Goal: Task Accomplishment & Management: Manage account settings

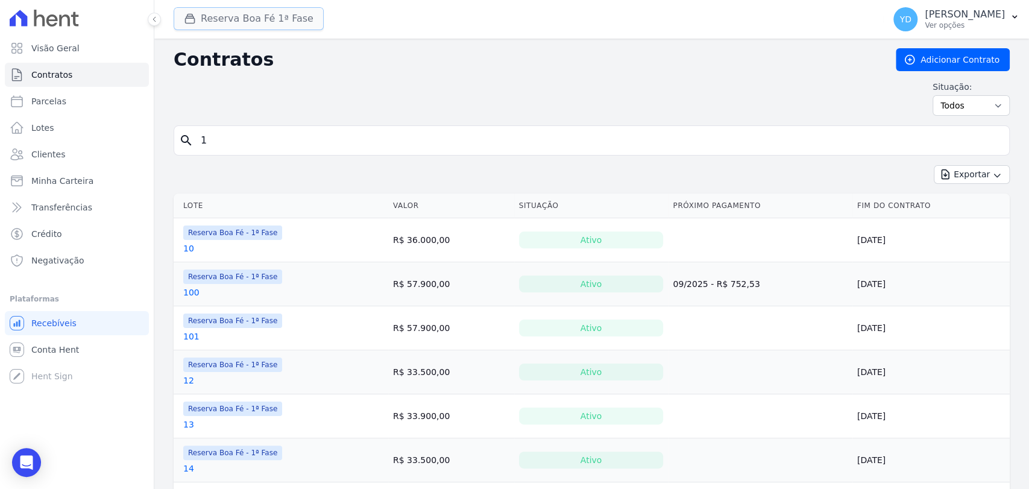
click at [248, 24] on button "Reserva Boa Fé 1ª Fase" at bounding box center [249, 18] width 150 height 23
drag, startPoint x: 241, startPoint y: 36, endPoint x: 240, endPoint y: 25, distance: 10.3
click at [239, 33] on div "Reserva Boa Fé 1ª Fase Doro Incorporações [GEOGRAPHIC_DATA] Reserva Boa Fé - 1ª…" at bounding box center [526, 19] width 705 height 40
click at [240, 25] on button "Reserva Boa Fé 1ª Fase" at bounding box center [249, 18] width 150 height 23
click at [241, 26] on button "Reserva Boa Fé 1ª Fase" at bounding box center [249, 18] width 150 height 23
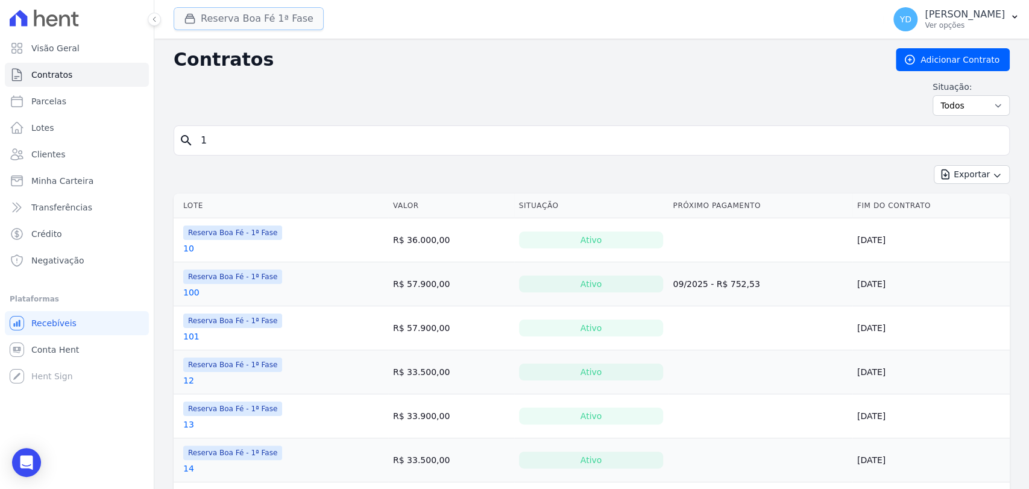
click at [237, 22] on button "Reserva Boa Fé 1ª Fase" at bounding box center [249, 18] width 150 height 23
drag, startPoint x: 220, startPoint y: 23, endPoint x: 151, endPoint y: 7, distance: 71.1
click at [218, 23] on button "Reserva Boa Fé 1ª Fase" at bounding box center [249, 18] width 150 height 23
click at [204, 25] on button "Reserva Boa Fé 1ª Fase" at bounding box center [249, 18] width 150 height 23
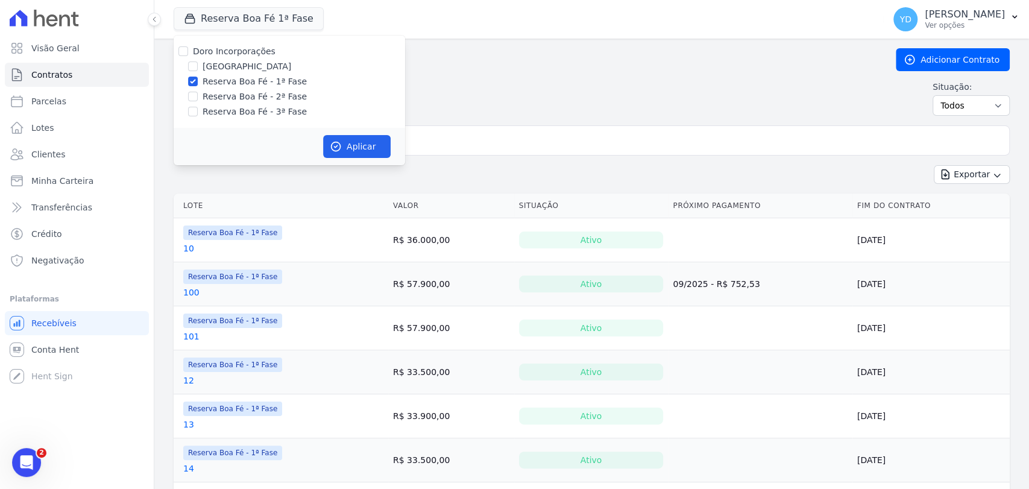
click at [222, 56] on label "Doro Incorporações" at bounding box center [234, 51] width 83 height 10
click at [188, 56] on input "Doro Incorporações" at bounding box center [183, 51] width 10 height 10
checkbox input "true"
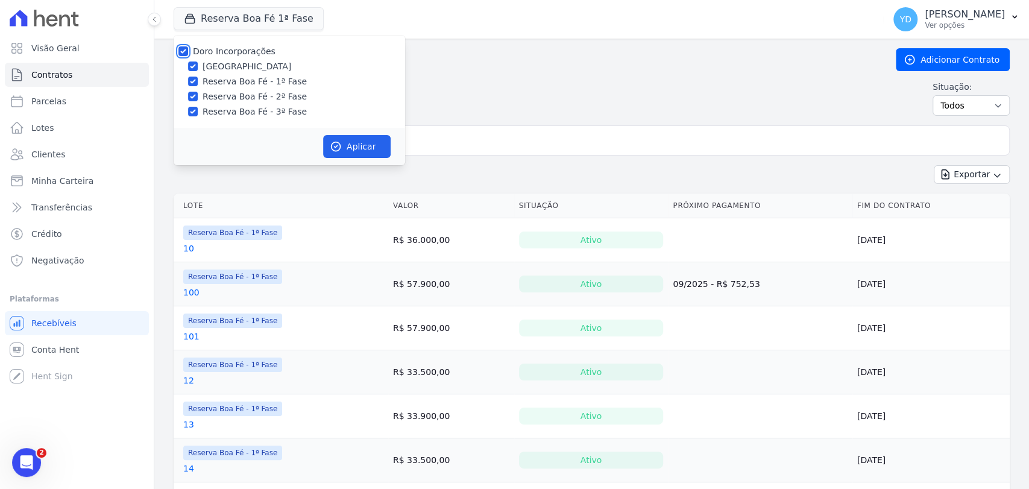
checkbox input "true"
click at [240, 92] on label "Reserva Boa Fé - 2ª Fase" at bounding box center [255, 96] width 104 height 13
click at [198, 92] on input "Reserva Boa Fé - 2ª Fase" at bounding box center [193, 97] width 10 height 10
checkbox input "false"
click at [230, 54] on label "Doro Incorporações" at bounding box center [234, 51] width 83 height 10
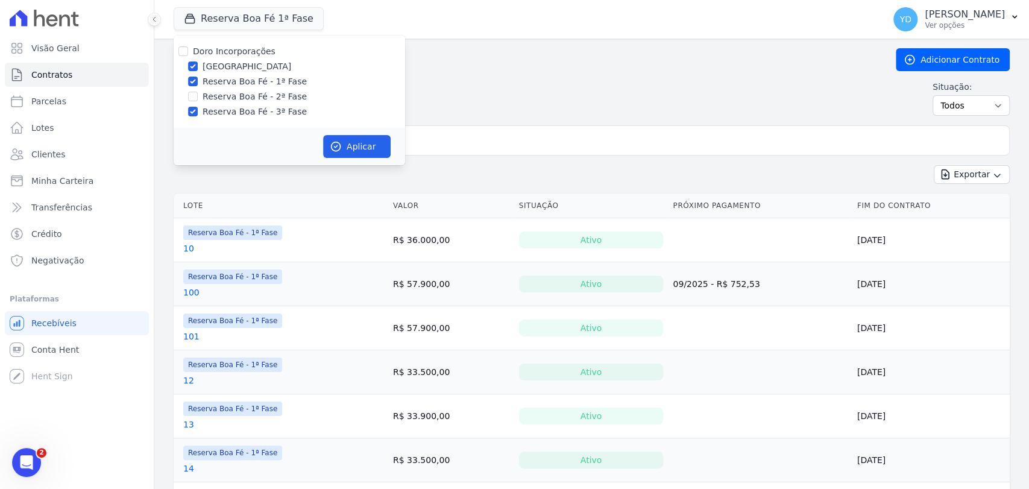
click at [188, 54] on input "Doro Incorporações" at bounding box center [183, 51] width 10 height 10
checkbox input "true"
click at [239, 46] on label "Doro Incorporações" at bounding box center [234, 51] width 83 height 10
click at [188, 46] on input "Doro Incorporações" at bounding box center [183, 51] width 10 height 10
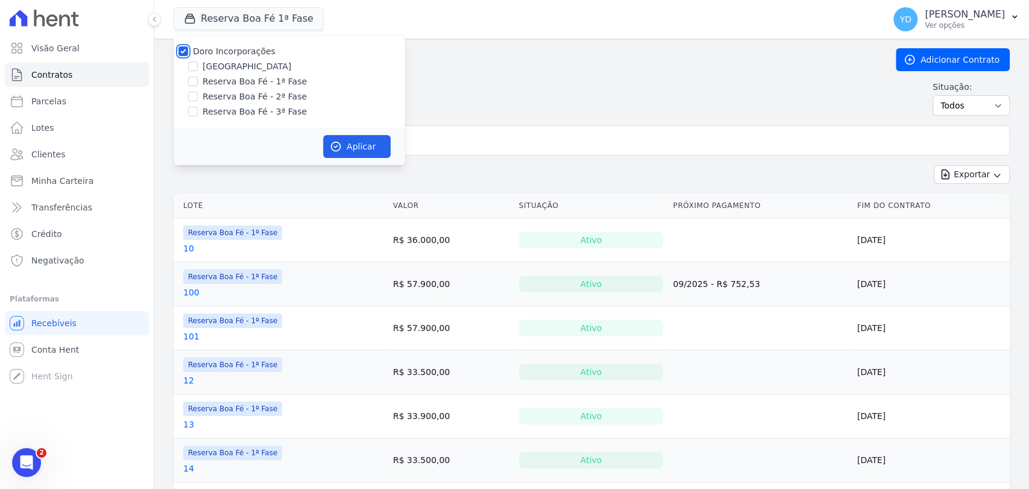
checkbox input "false"
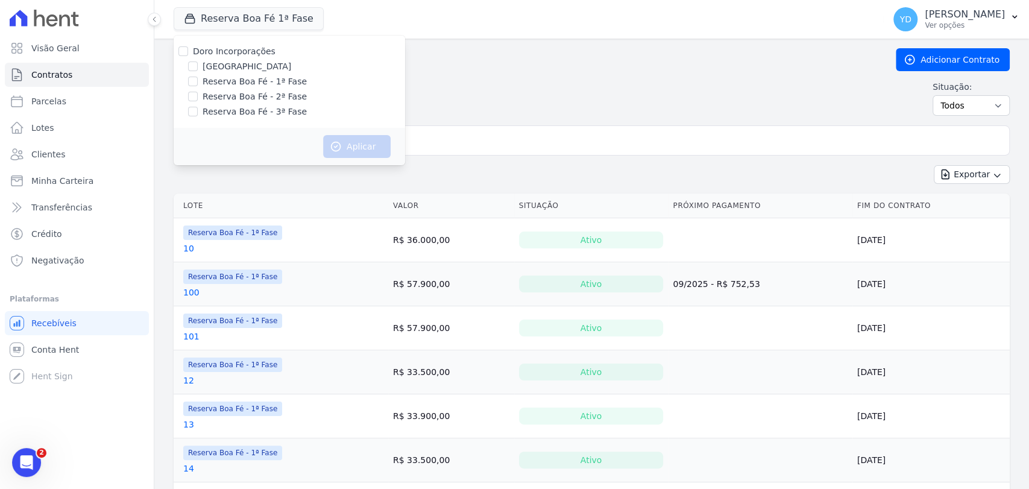
click at [251, 99] on label "Reserva Boa Fé - 2ª Fase" at bounding box center [255, 96] width 104 height 13
click at [198, 99] on input "Reserva Boa Fé - 2ª Fase" at bounding box center [193, 97] width 10 height 10
checkbox input "true"
click at [338, 148] on icon "button" at bounding box center [336, 146] width 12 height 12
click at [441, 116] on div "Contratos Adicionar Contrato Situação: Ativo Todos Pausado Distratado Rascunho …" at bounding box center [592, 86] width 836 height 77
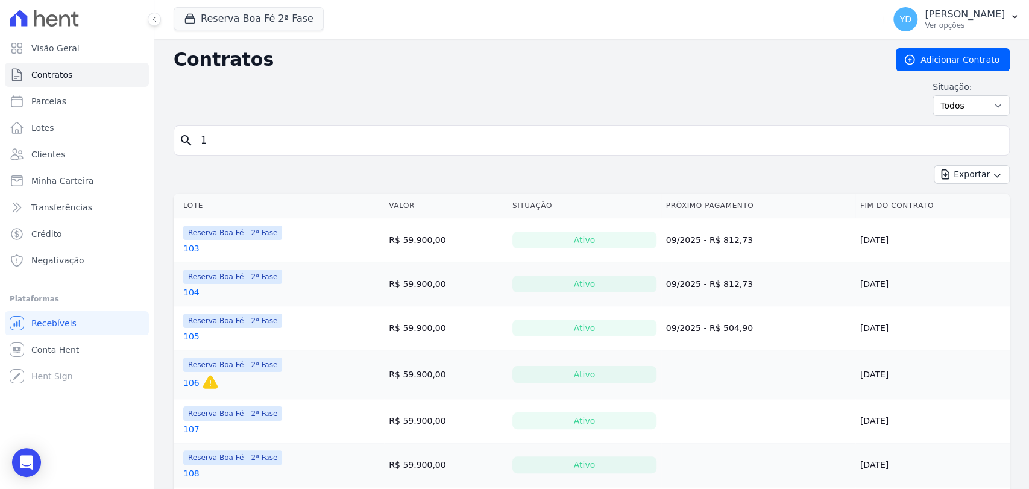
click at [260, 151] on input "1" at bounding box center [598, 140] width 811 height 24
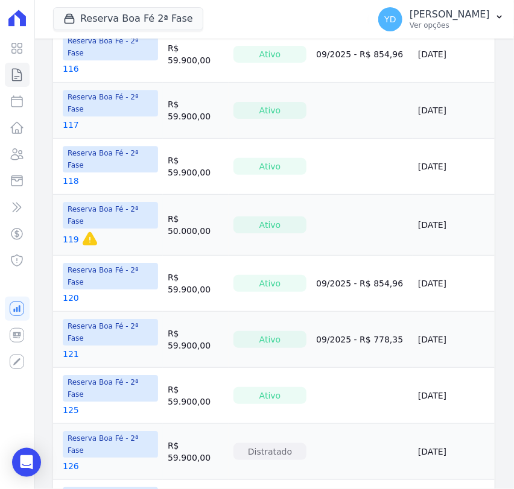
scroll to position [894, 0]
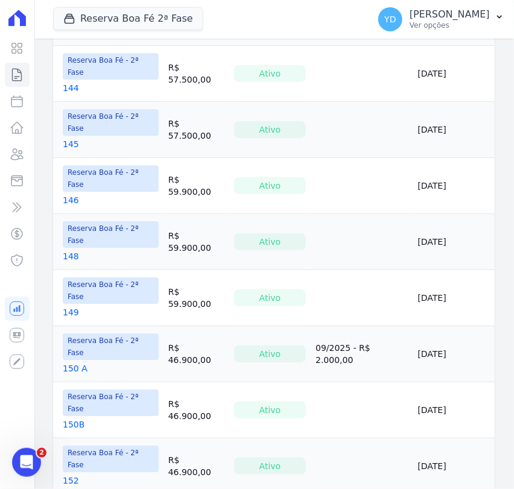
scroll to position [889, 0]
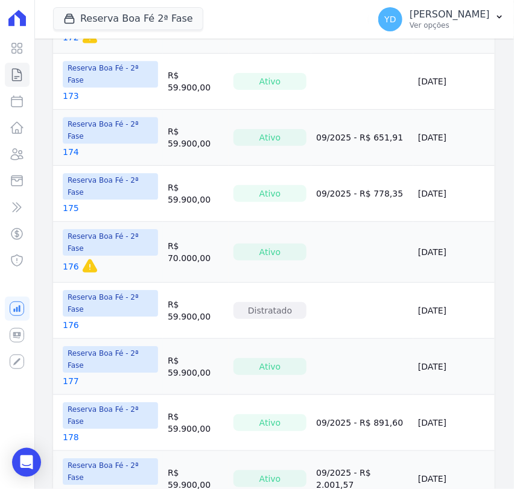
scroll to position [870, 0]
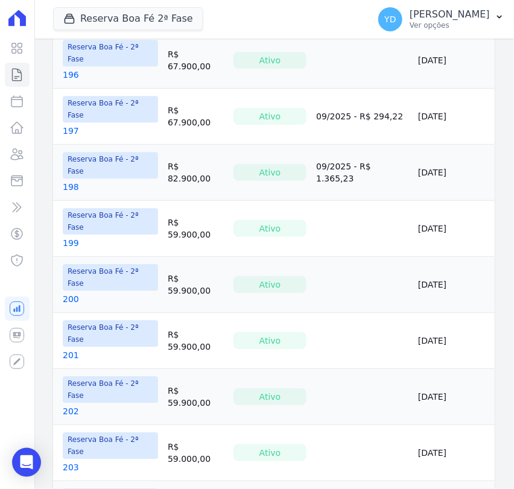
scroll to position [894, 0]
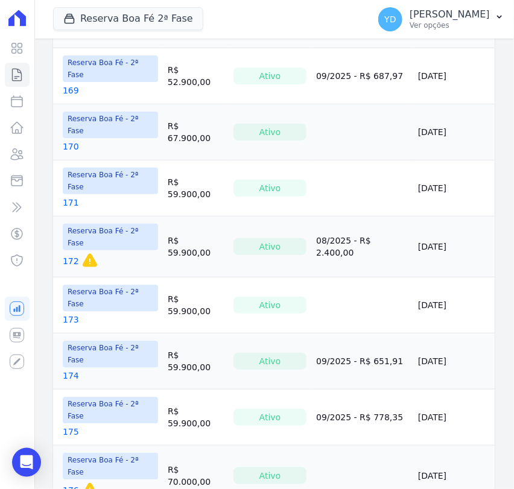
scroll to position [889, 0]
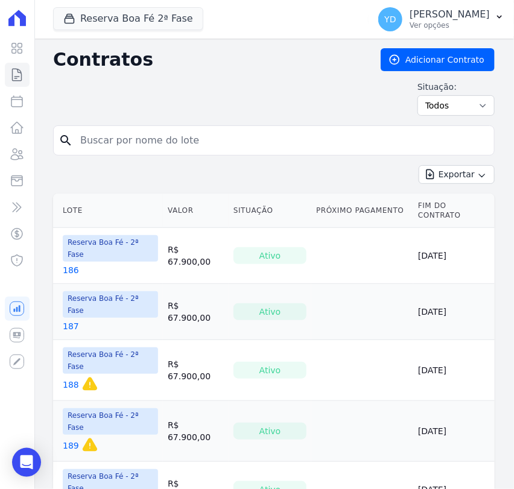
click at [95, 131] on input "search" at bounding box center [281, 140] width 416 height 24
type input "185"
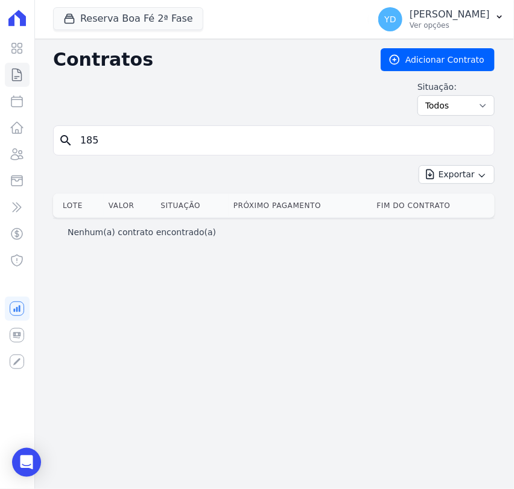
click at [111, 141] on input "185" at bounding box center [281, 140] width 416 height 24
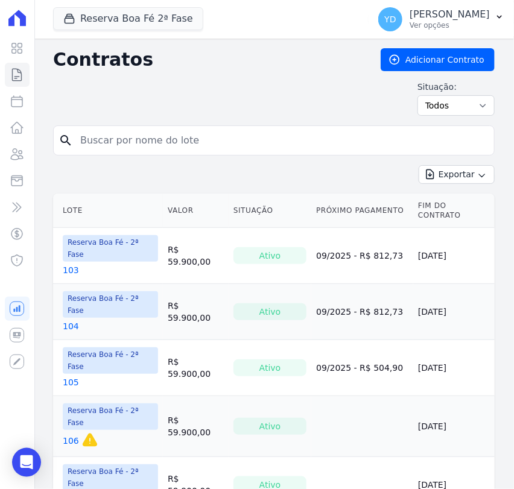
click at [194, 75] on div "Contratos Adicionar Contrato Situação: Ativo Todos Pausado Distratado Rascunho …" at bounding box center [273, 86] width 441 height 77
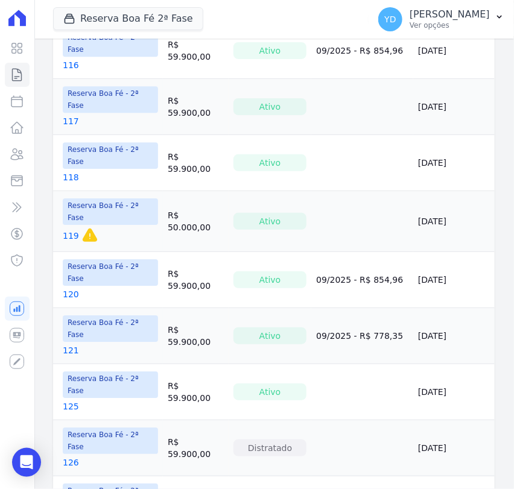
scroll to position [894, 0]
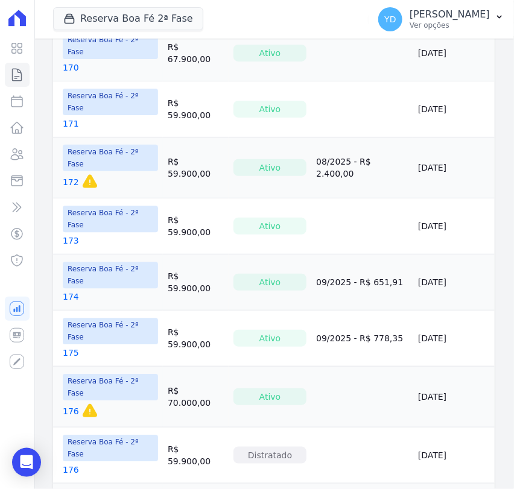
scroll to position [889, 0]
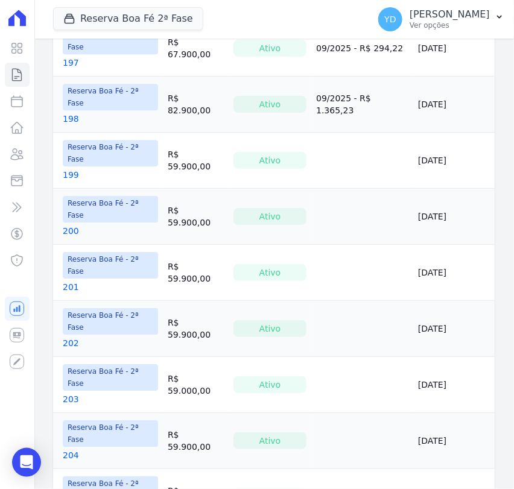
scroll to position [894, 0]
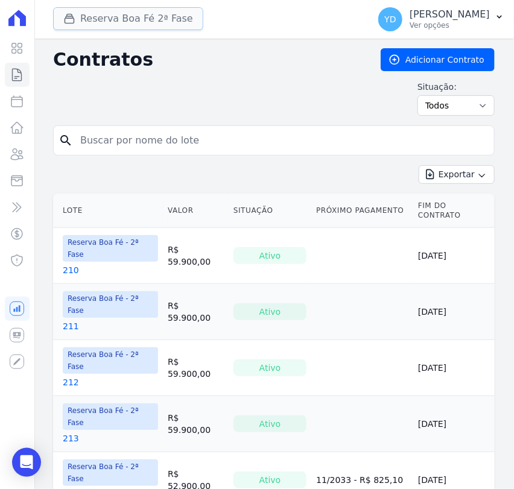
click at [115, 12] on button "Reserva Boa Fé 2ª Fase" at bounding box center [128, 18] width 150 height 23
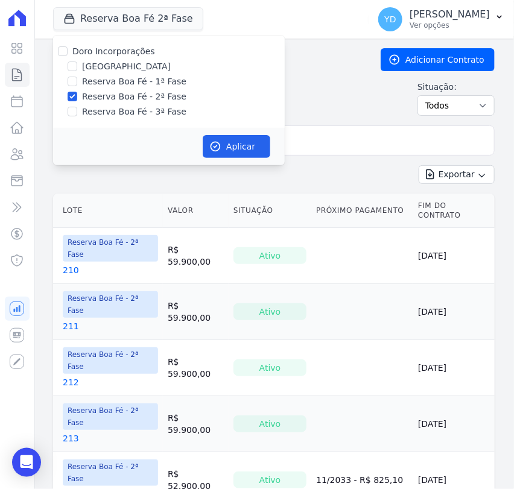
click at [109, 92] on label "Reserva Boa Fé - 2ª Fase" at bounding box center [134, 96] width 104 height 13
click at [77, 92] on input "Reserva Boa Fé - 2ª Fase" at bounding box center [73, 97] width 10 height 10
checkbox input "false"
click at [116, 110] on label "Reserva Boa Fé - 3ª Fase" at bounding box center [134, 111] width 104 height 13
click at [77, 110] on input "Reserva Boa Fé - 3ª Fase" at bounding box center [73, 112] width 10 height 10
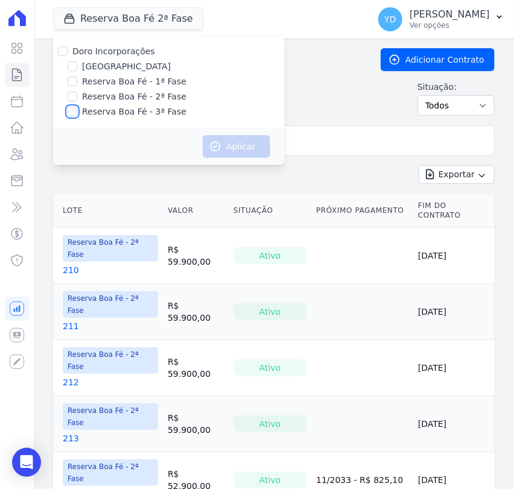
checkbox input "true"
click at [217, 133] on div "Aplicar" at bounding box center [168, 146] width 231 height 37
click at [217, 137] on button "Aplicar" at bounding box center [237, 146] width 68 height 23
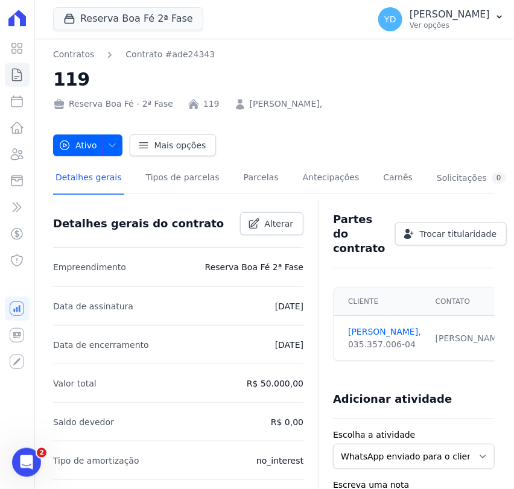
scroll to position [445, 0]
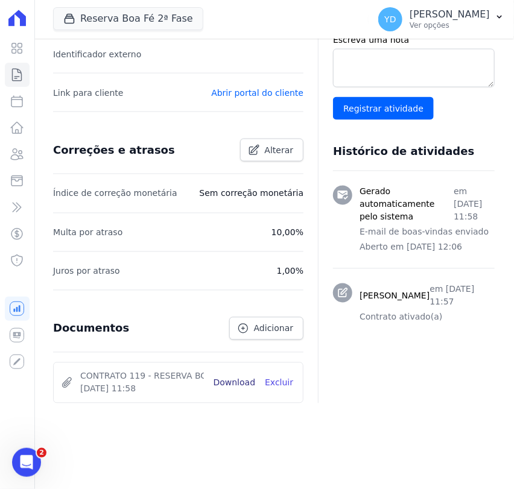
click at [233, 387] on link "Download" at bounding box center [234, 383] width 42 height 13
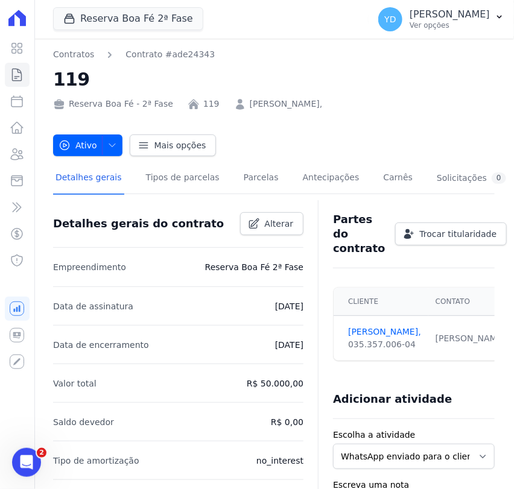
scroll to position [0, 0]
click at [241, 180] on link "Parcelas" at bounding box center [261, 179] width 40 height 32
click at [280, 108] on link "JOSELAINE CORDEIRO PEREIRA," at bounding box center [286, 104] width 73 height 13
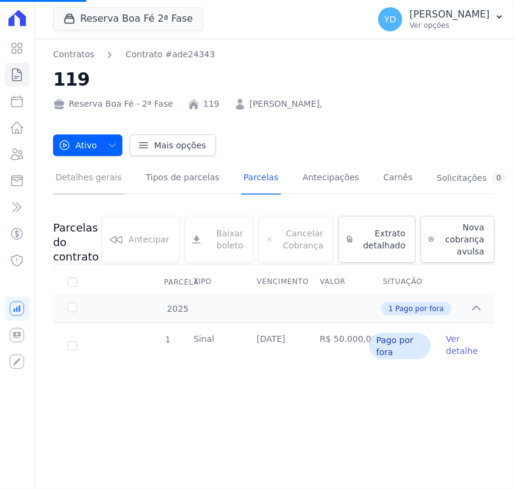
click at [90, 176] on link "Detalhes gerais" at bounding box center [88, 179] width 71 height 32
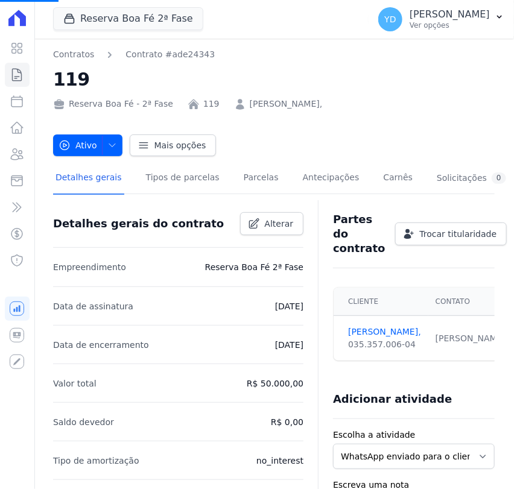
click at [269, 98] on link "JOSELAINE CORDEIRO PEREIRA," at bounding box center [286, 104] width 73 height 13
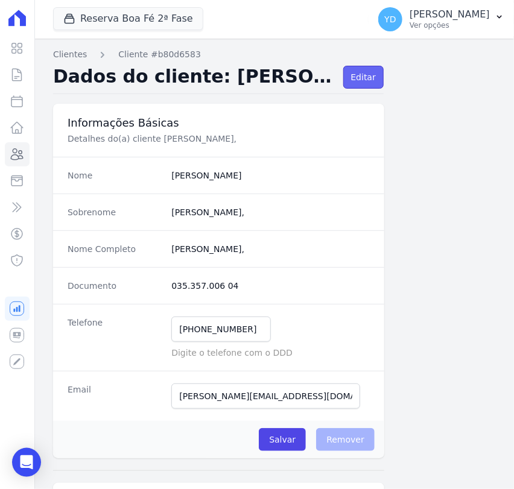
click at [344, 83] on link "Editar" at bounding box center [363, 77] width 40 height 23
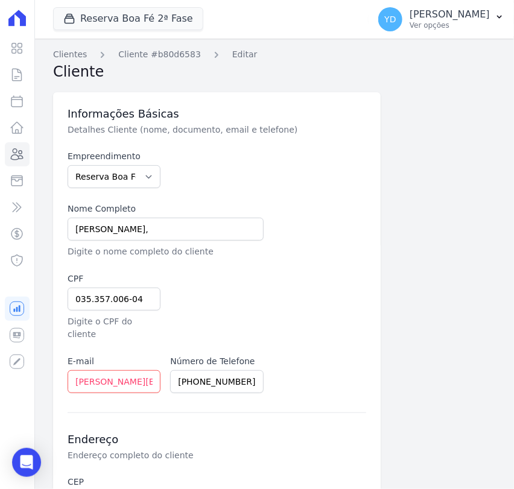
click at [342, 98] on div "Clientes Cliente #b80d6583 Editar Cliente Informações Básicas Detalhes Cliente …" at bounding box center [274, 405] width 480 height 732
click at [230, 223] on input "JOSELAINE CORDEIRO PEREIRA," at bounding box center [166, 229] width 196 height 23
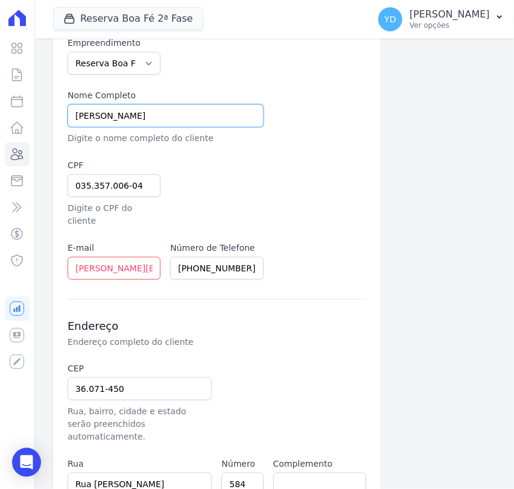
scroll to position [255, 0]
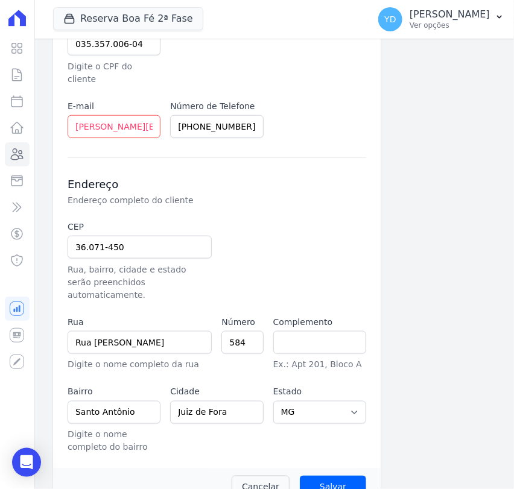
type input "JOSELAINE CORDEIRO PEREIRA"
click at [429, 442] on div "Informações Básicas Detalhes Cliente (nome, documento, email e telefone) Empree…" at bounding box center [273, 168] width 441 height 676
click at [337, 476] on input "Salvar" at bounding box center [333, 487] width 66 height 23
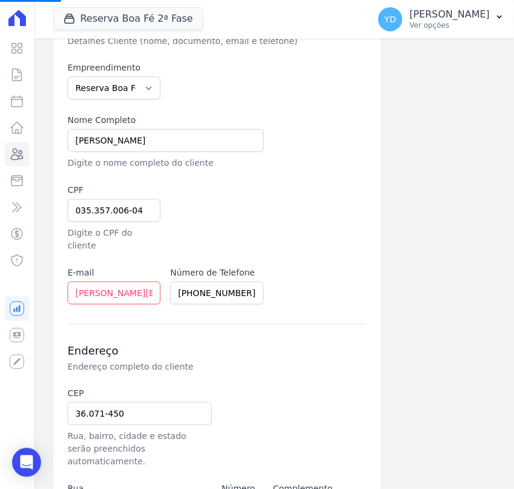
scroll to position [0, 0]
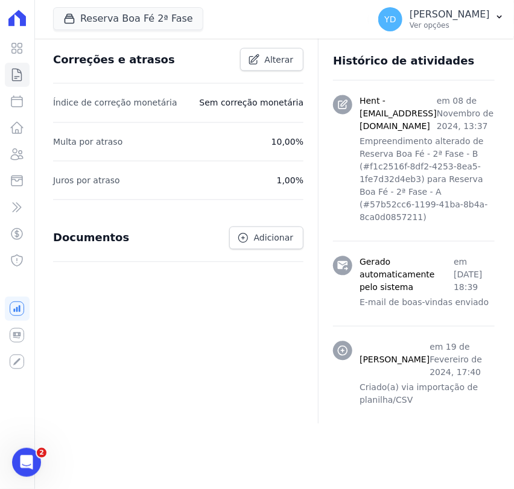
scroll to position [541, 0]
